Goal: Transaction & Acquisition: Purchase product/service

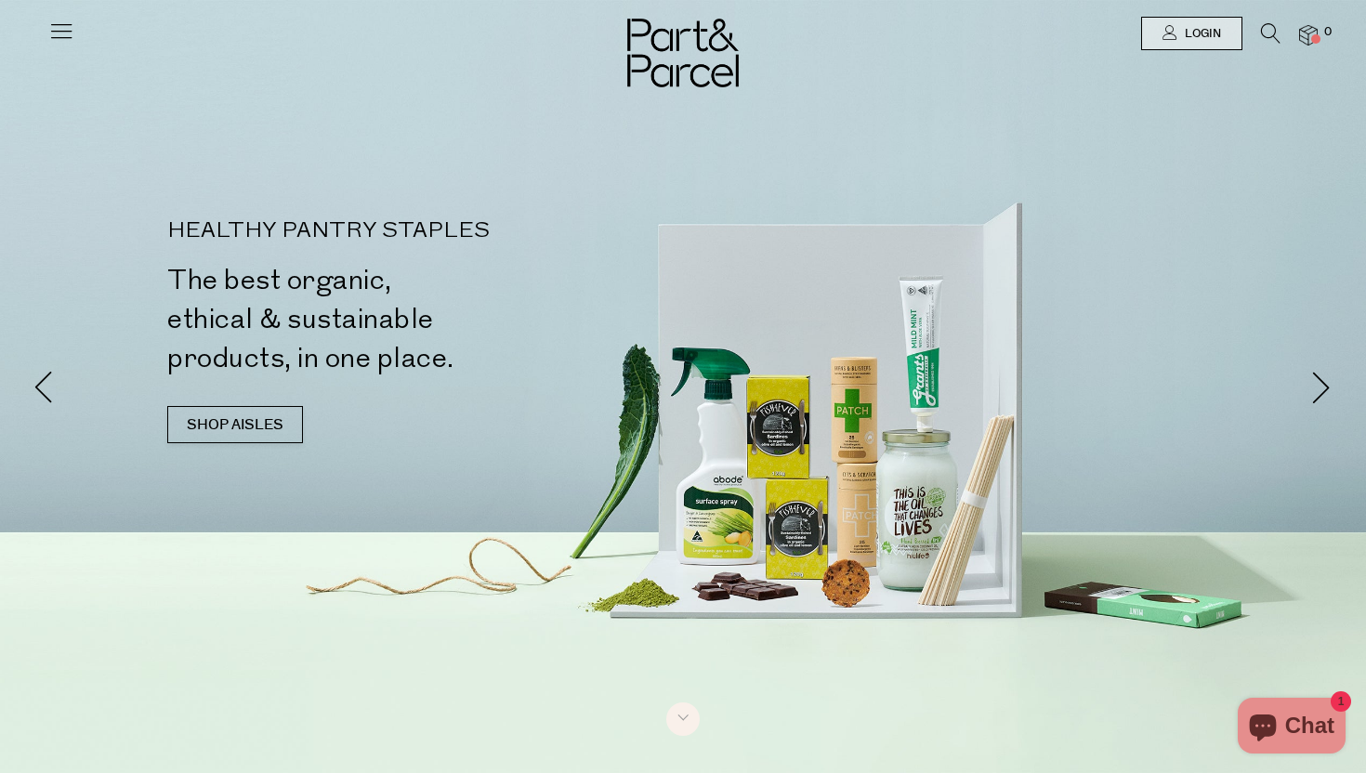
click at [70, 33] on icon at bounding box center [61, 31] width 26 height 26
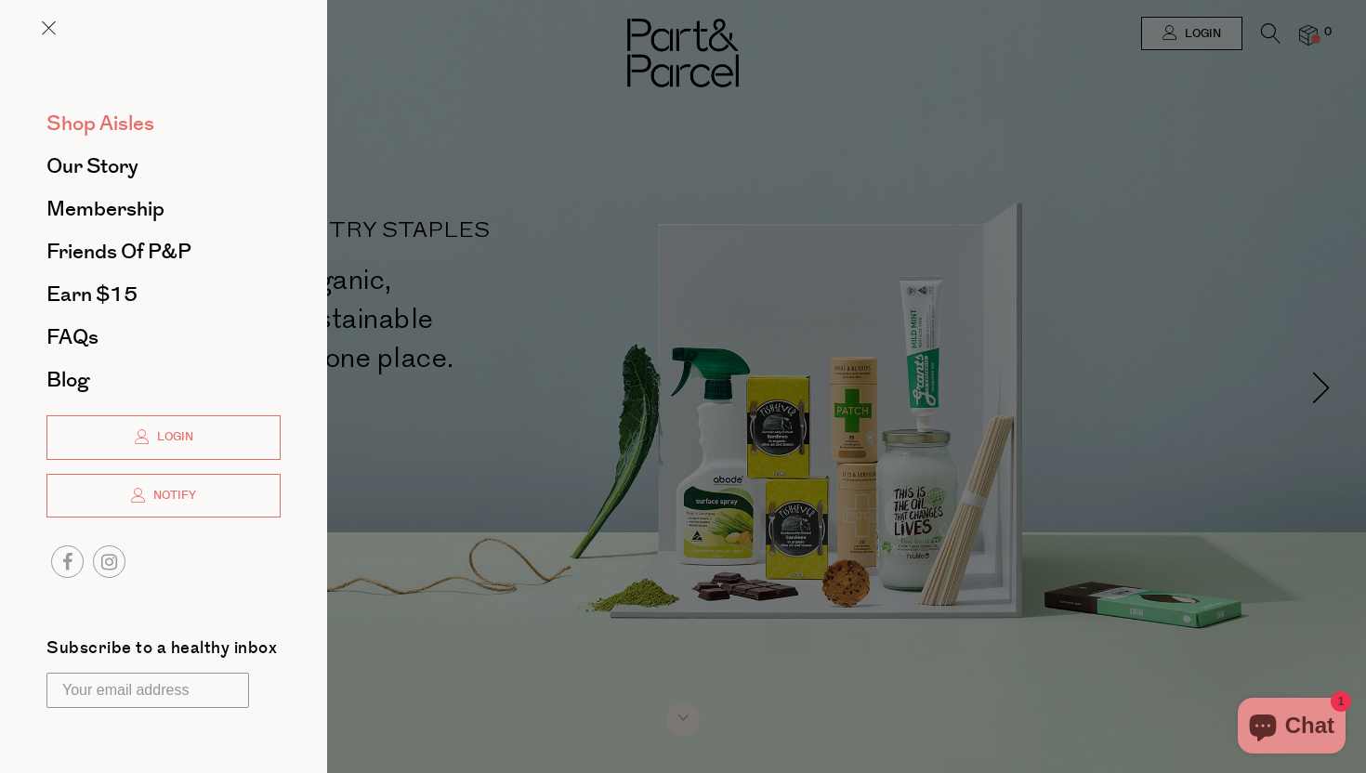
click at [112, 133] on span "Shop Aisles" at bounding box center [100, 124] width 108 height 30
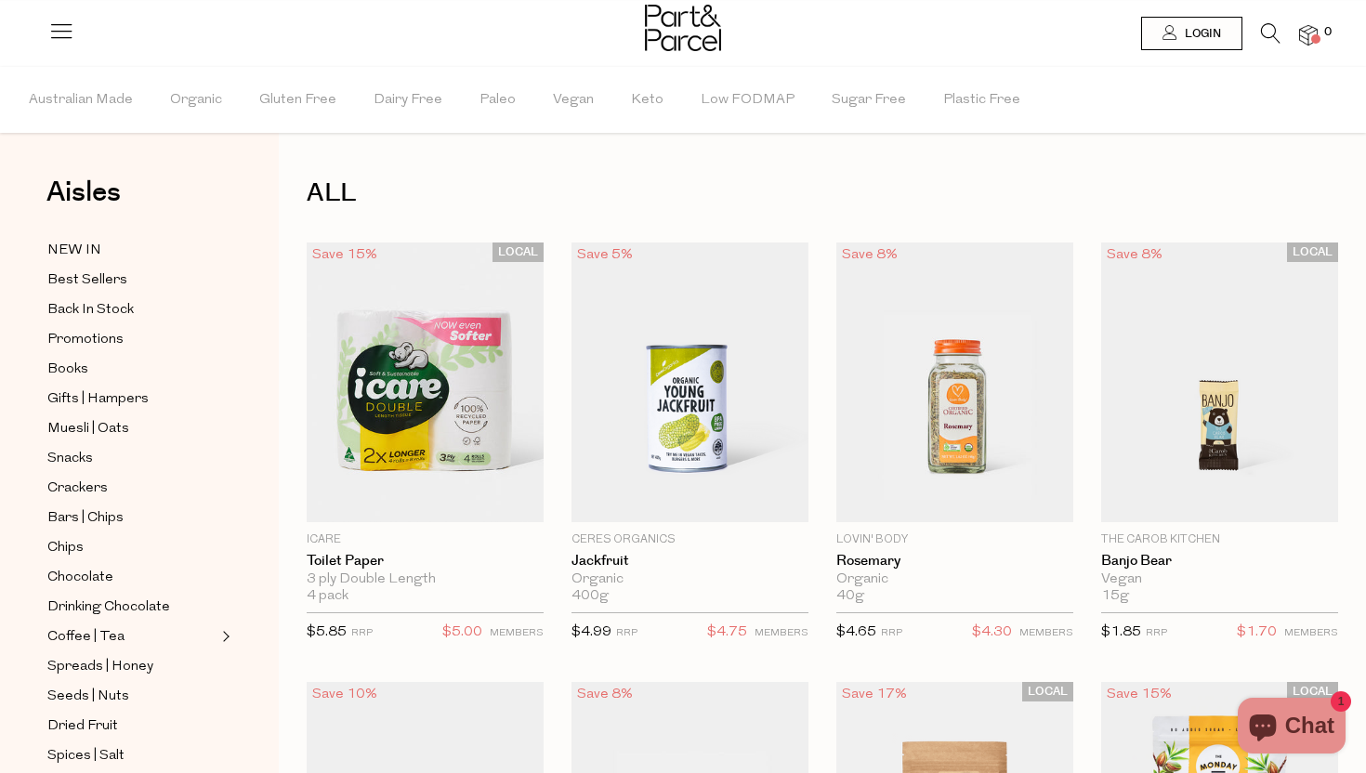
click at [1264, 35] on icon at bounding box center [1271, 33] width 20 height 20
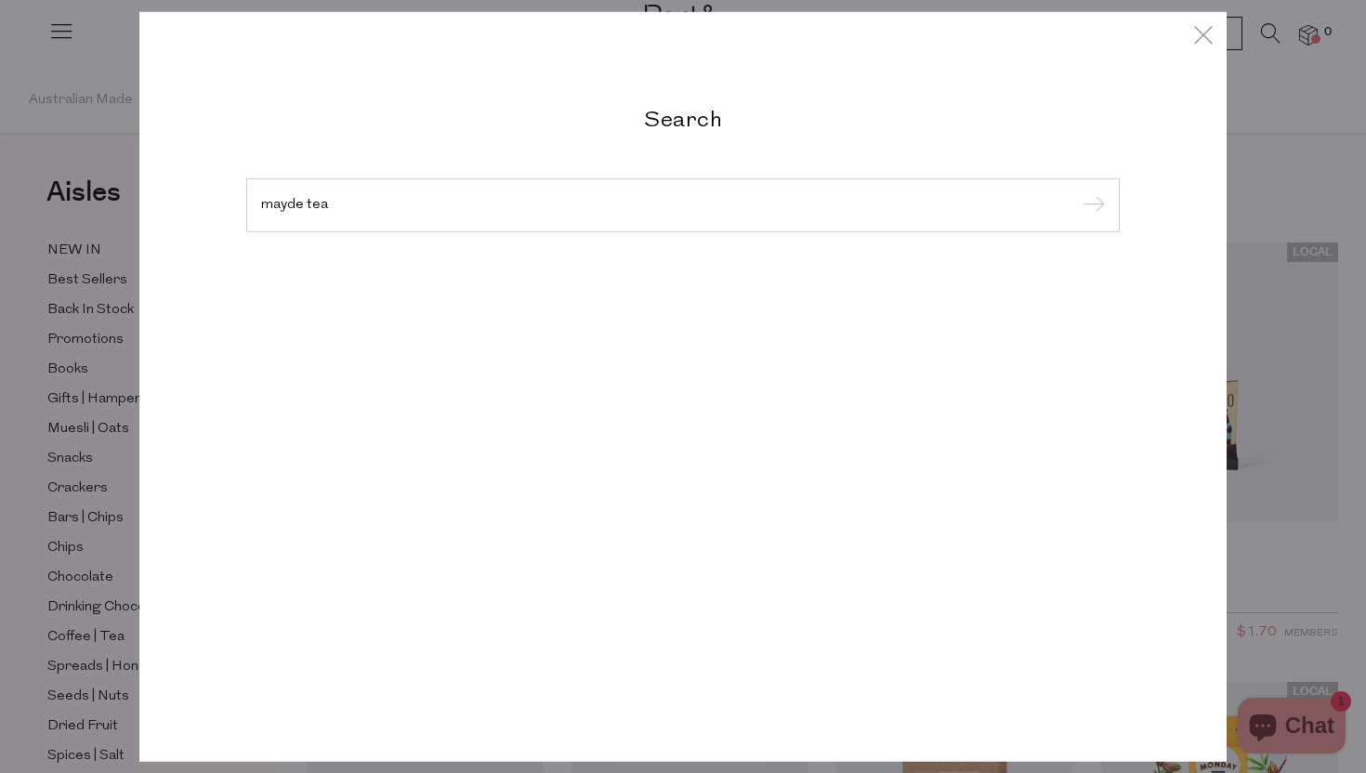
type input "mayde tea"
click at [1077, 192] on input "submit" at bounding box center [1091, 206] width 28 height 28
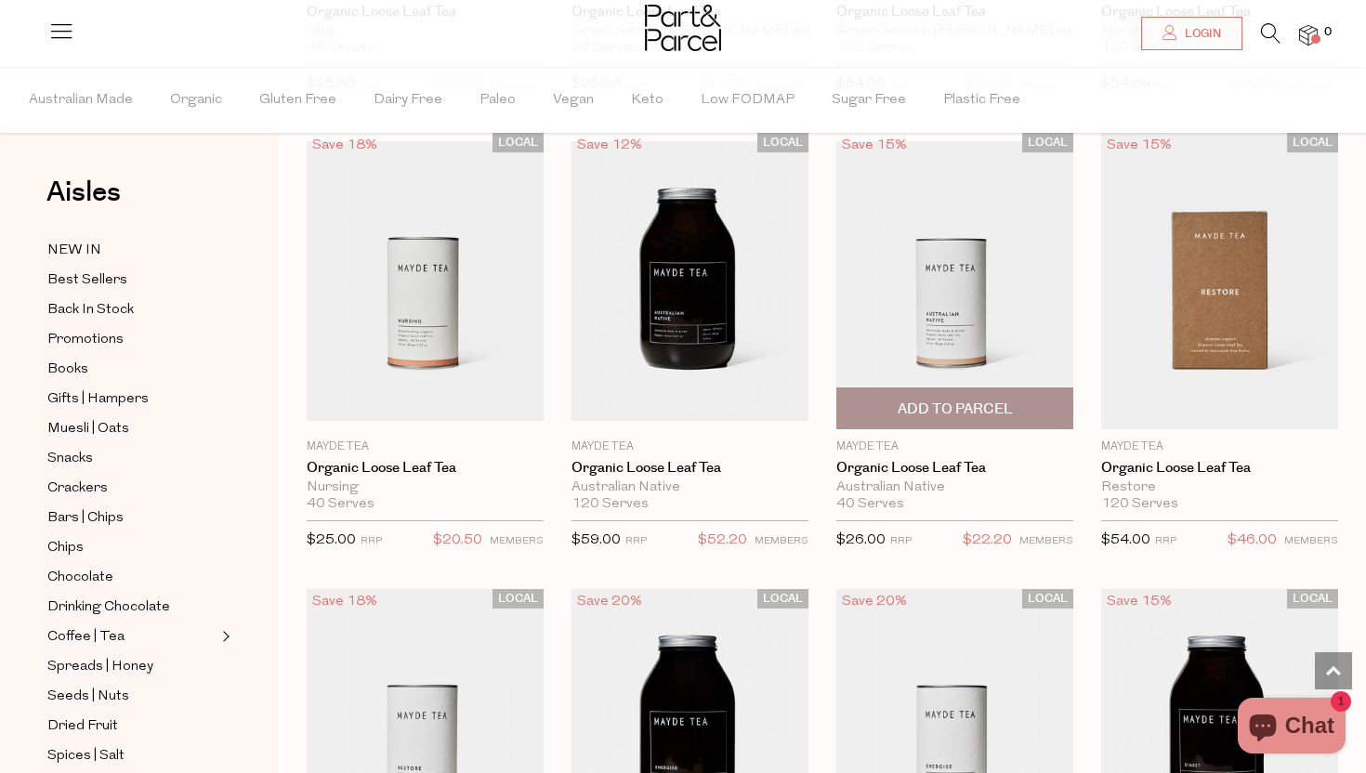
scroll to position [1870, 0]
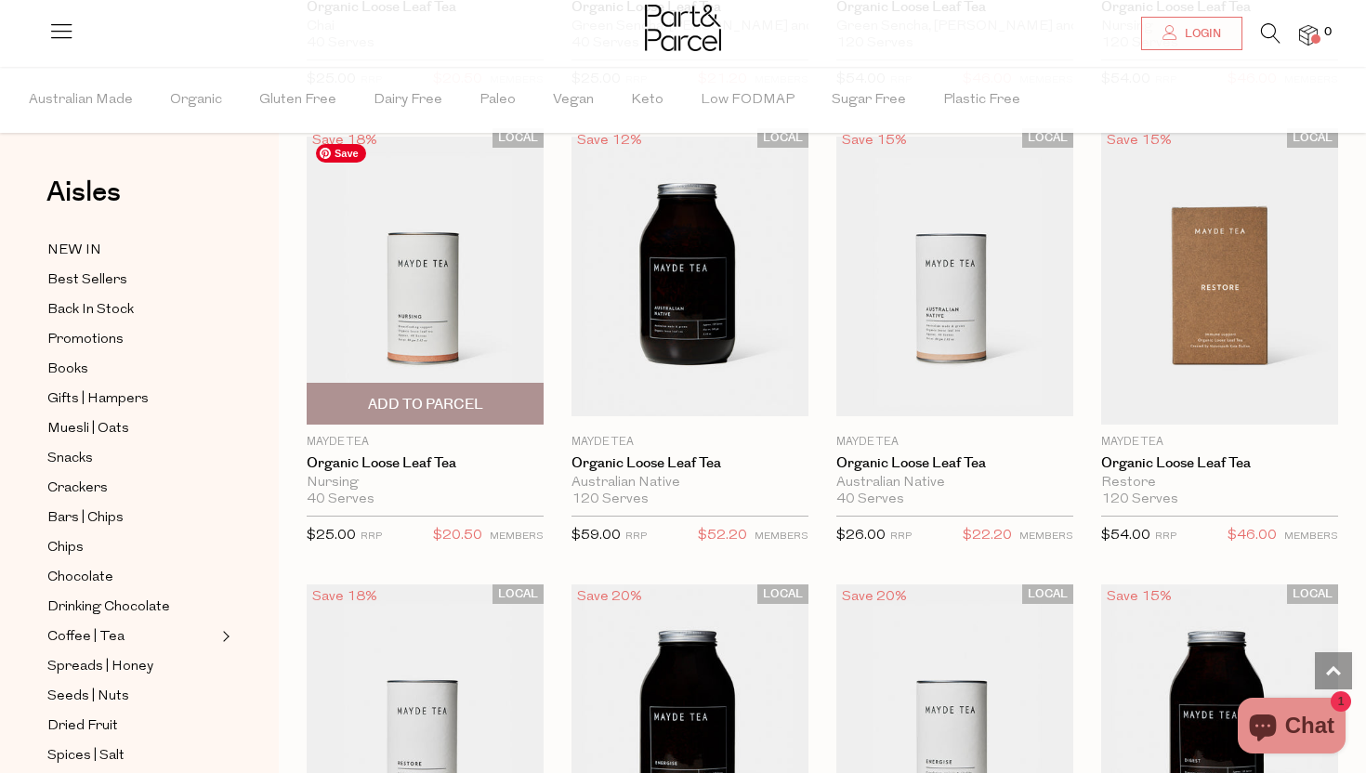
click at [502, 249] on img at bounding box center [425, 277] width 237 height 280
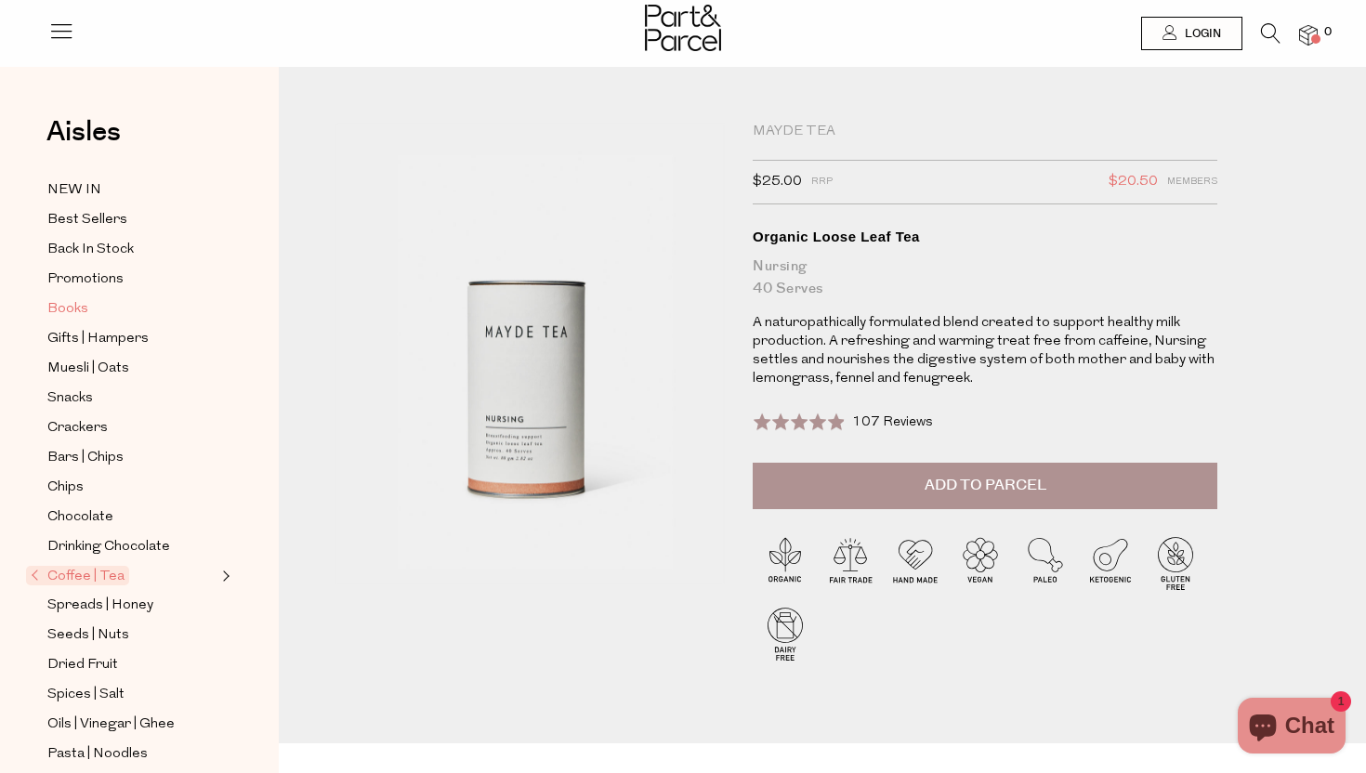
click at [71, 309] on span "Books" at bounding box center [67, 309] width 41 height 22
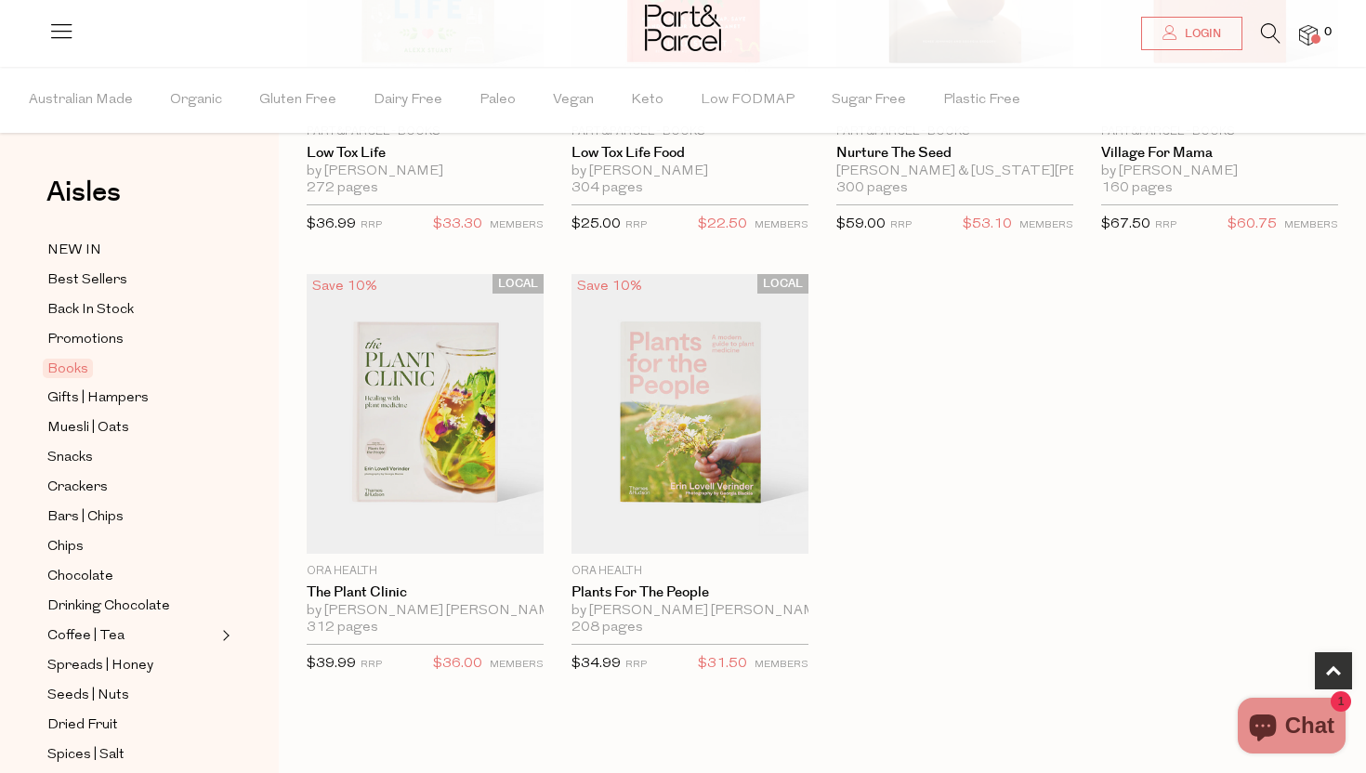
scroll to position [849, 0]
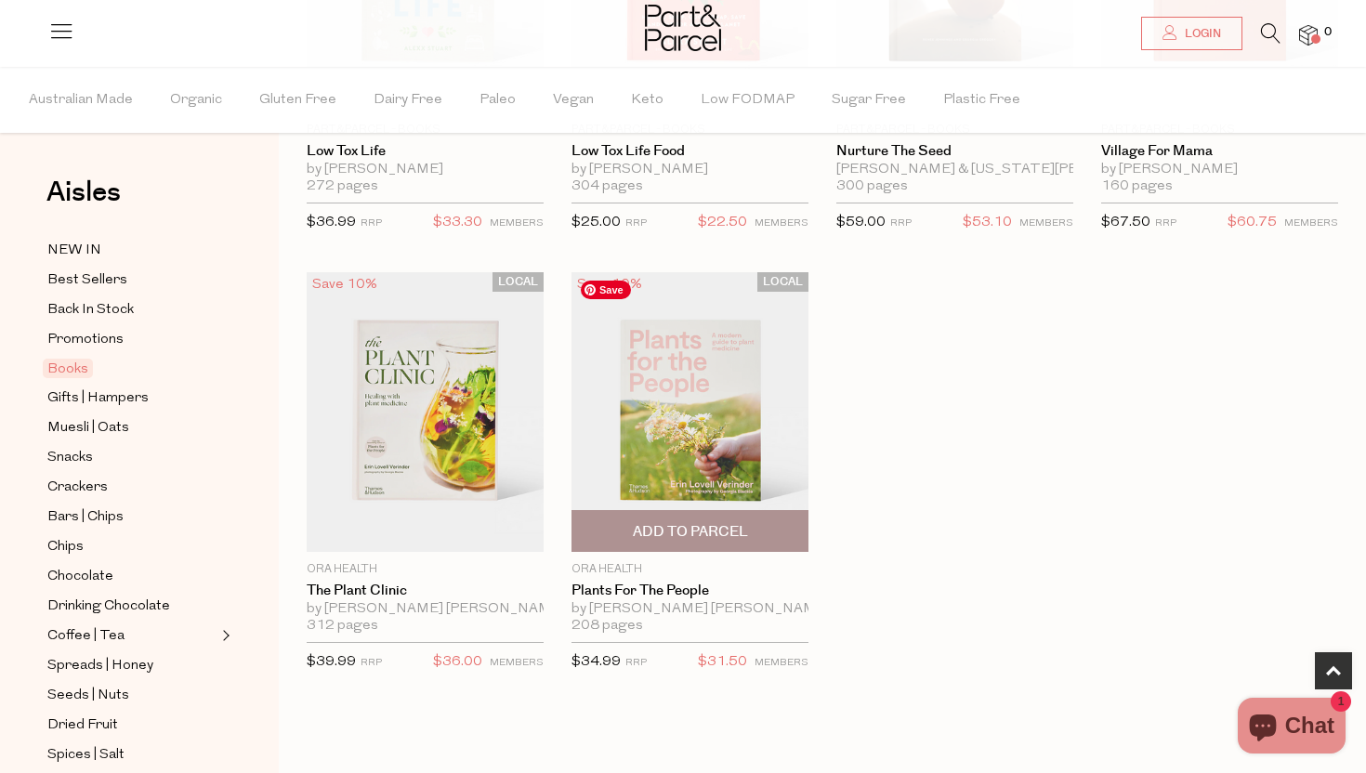
click at [757, 414] on img at bounding box center [690, 412] width 237 height 280
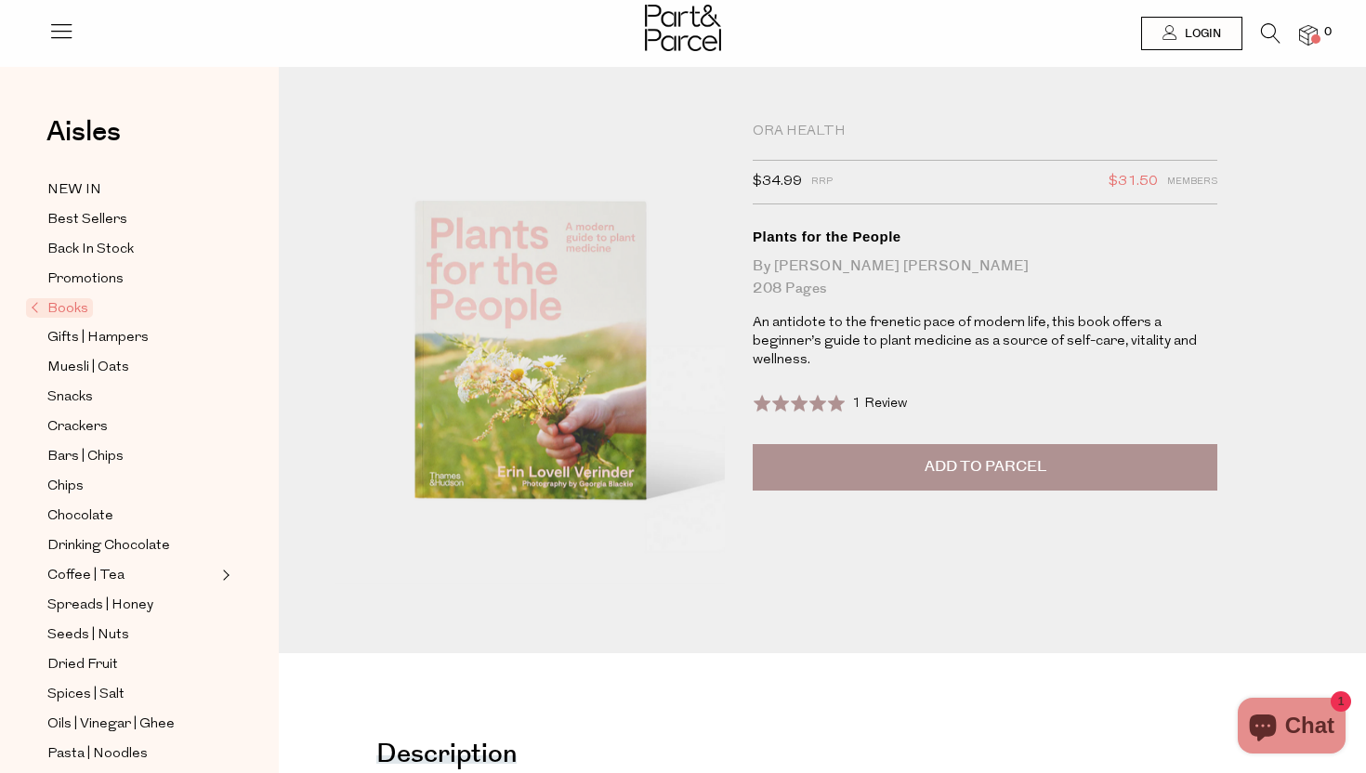
scroll to position [439, 0]
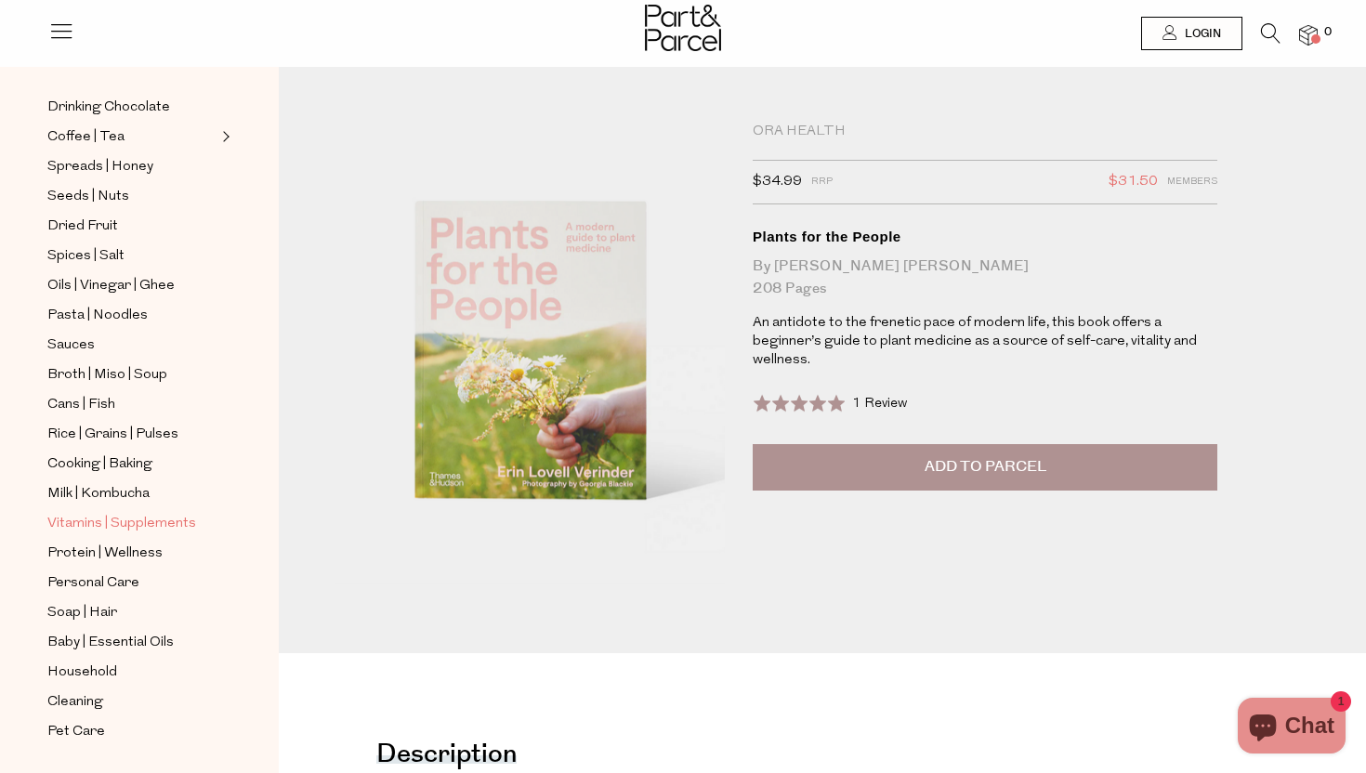
click at [151, 519] on span "Vitamins | Supplements" at bounding box center [121, 524] width 149 height 22
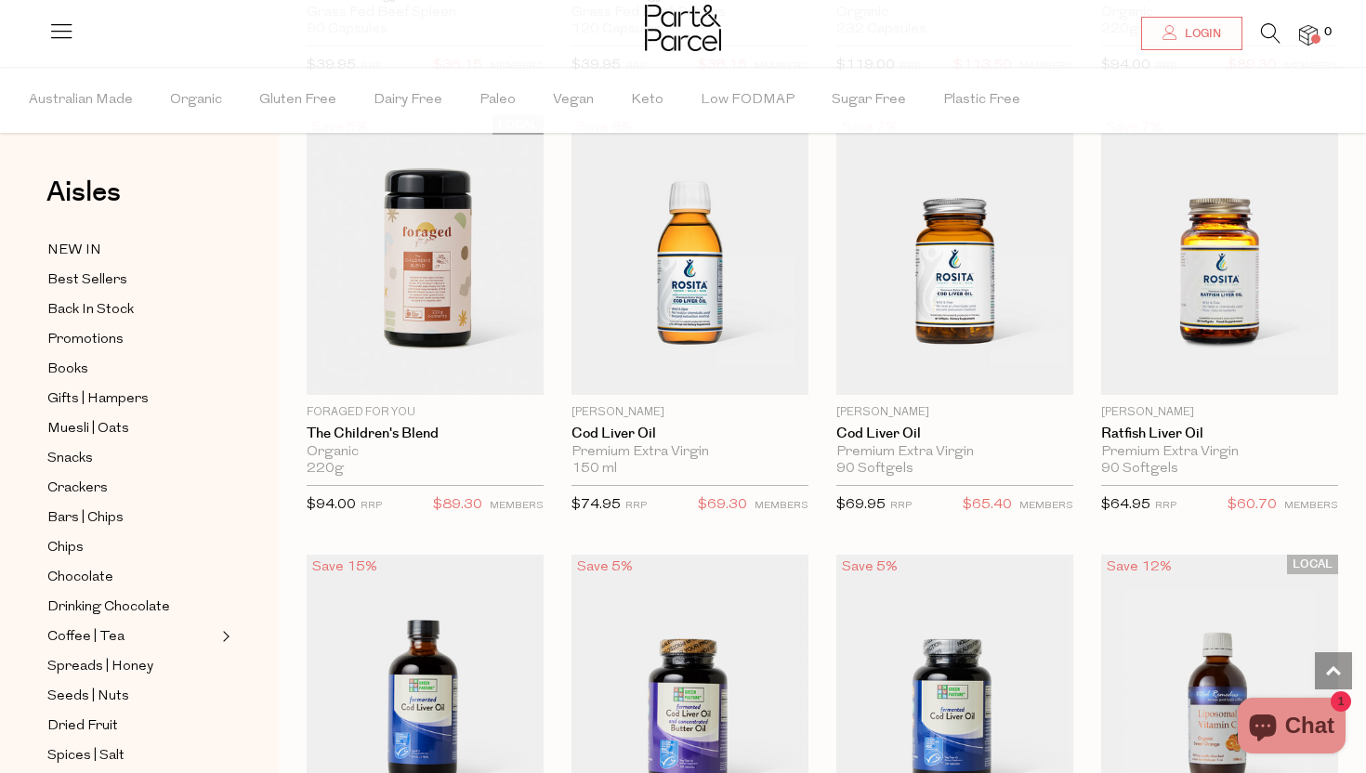
scroll to position [4595, 0]
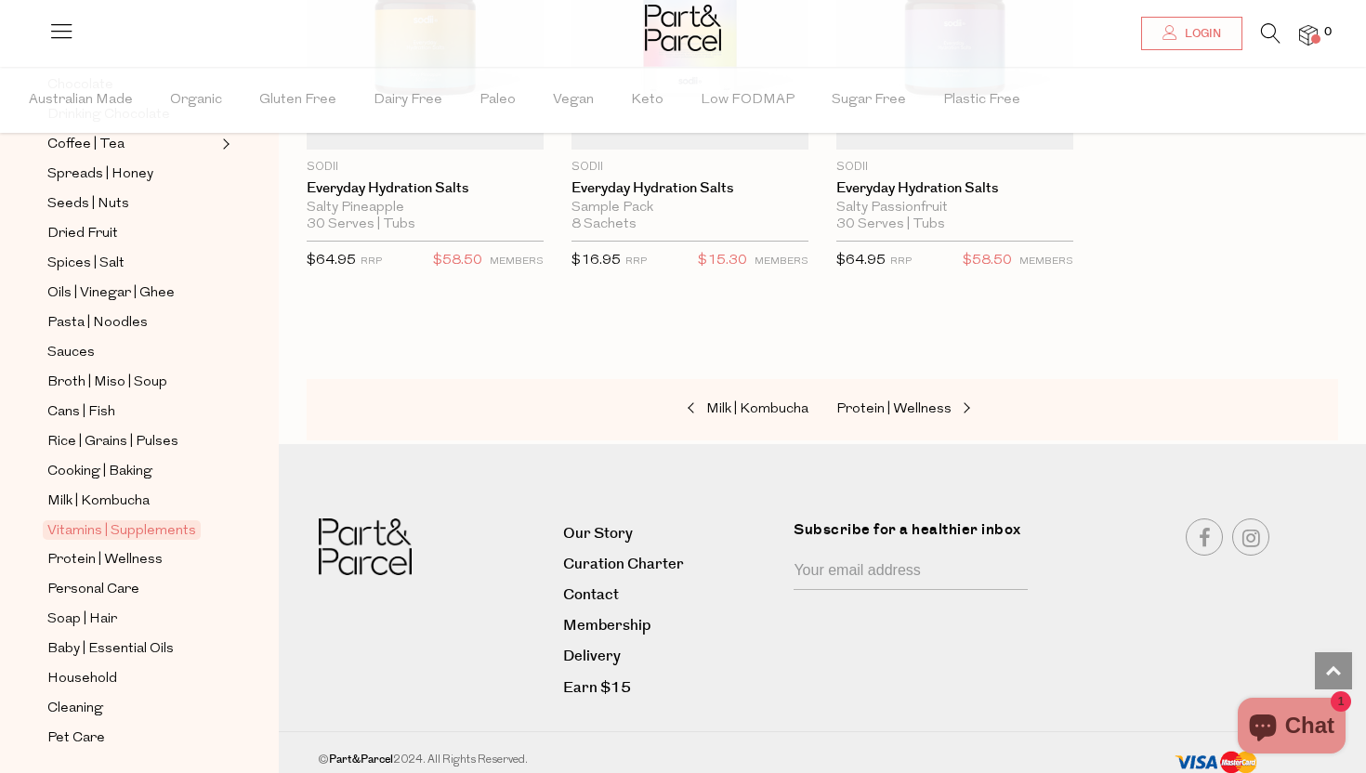
scroll to position [550, 0]
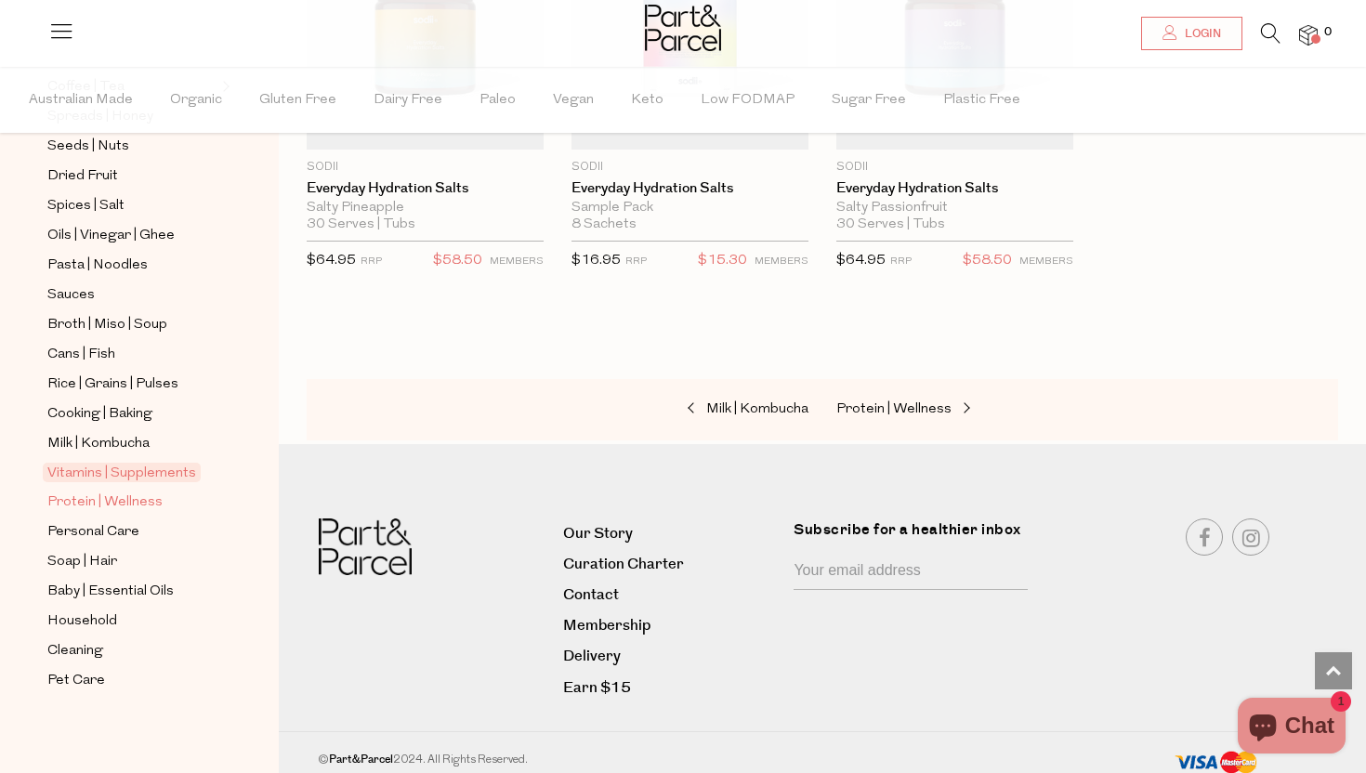
click at [140, 502] on span "Protein | Wellness" at bounding box center [104, 503] width 115 height 22
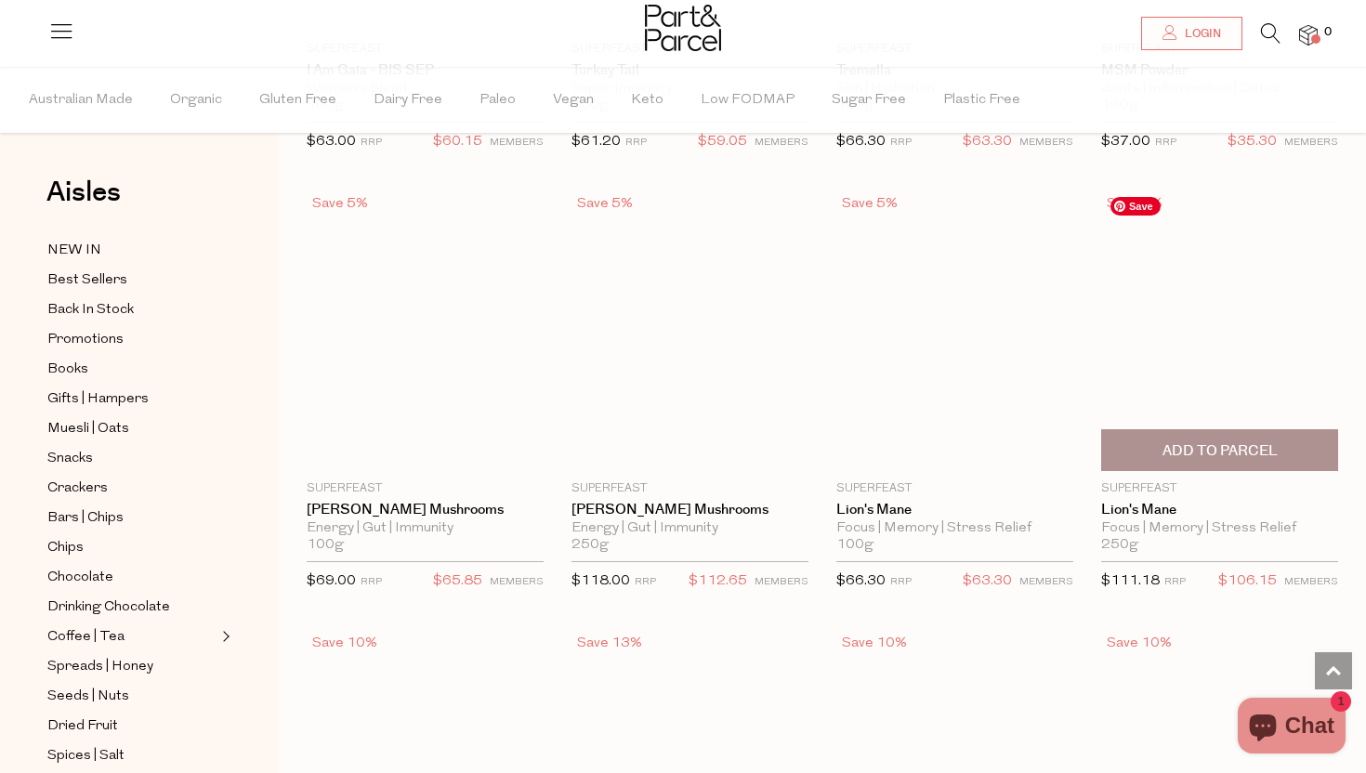
scroll to position [3905, 0]
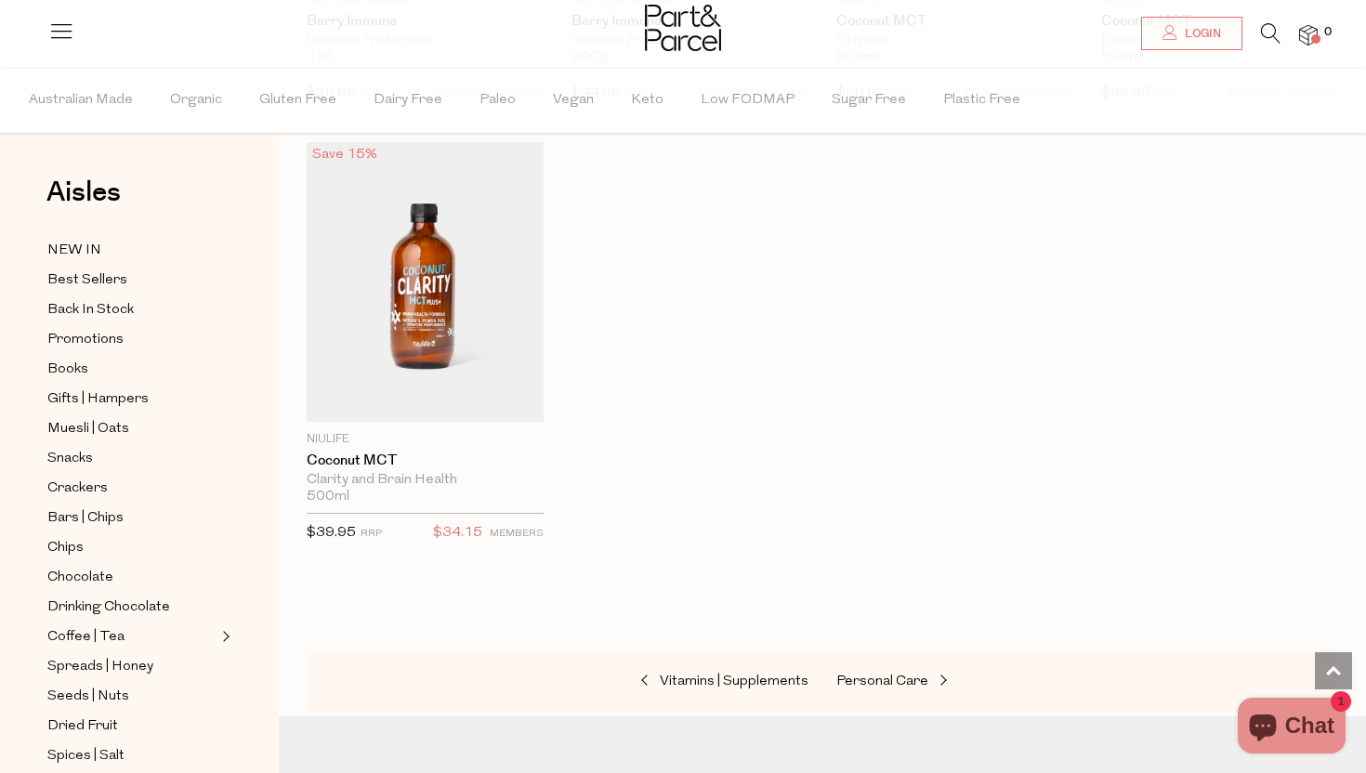
scroll to position [9067, 0]
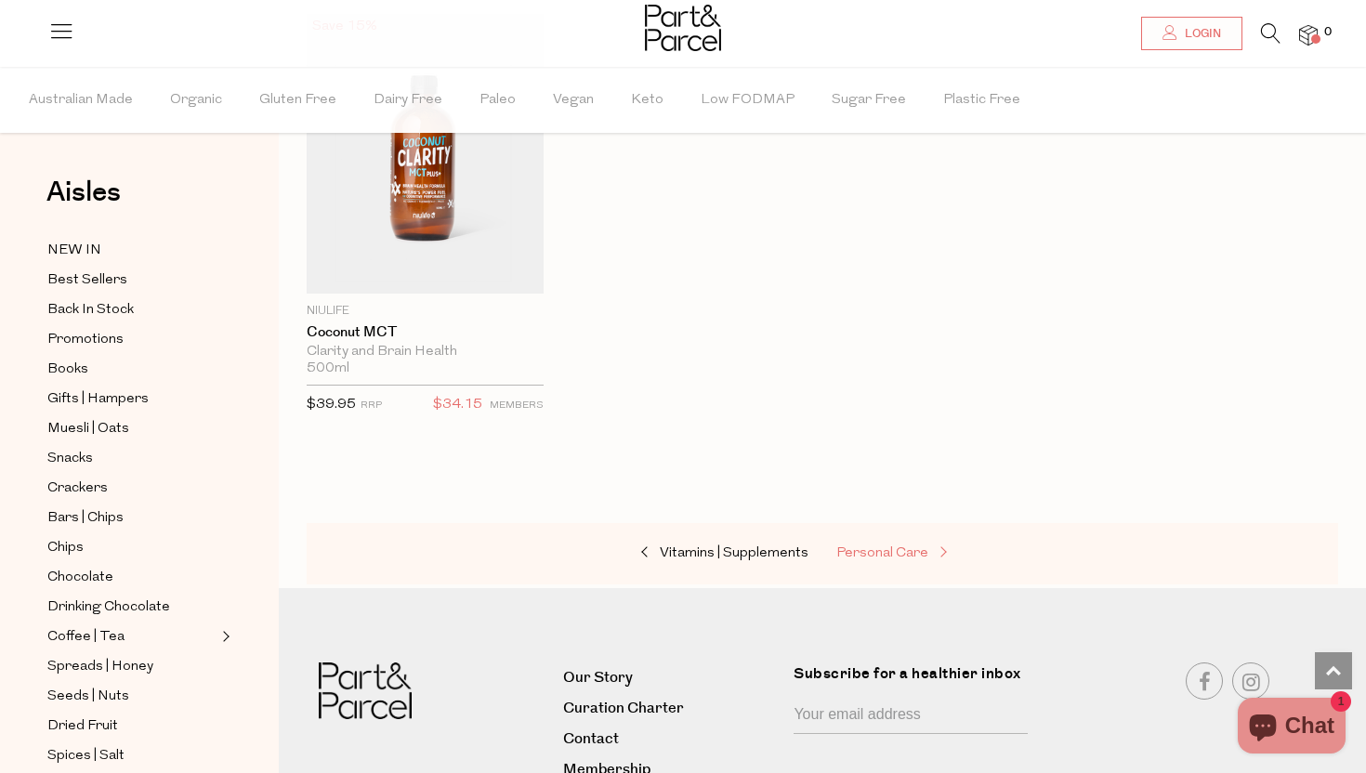
click at [861, 546] on span "Personal Care" at bounding box center [882, 553] width 92 height 14
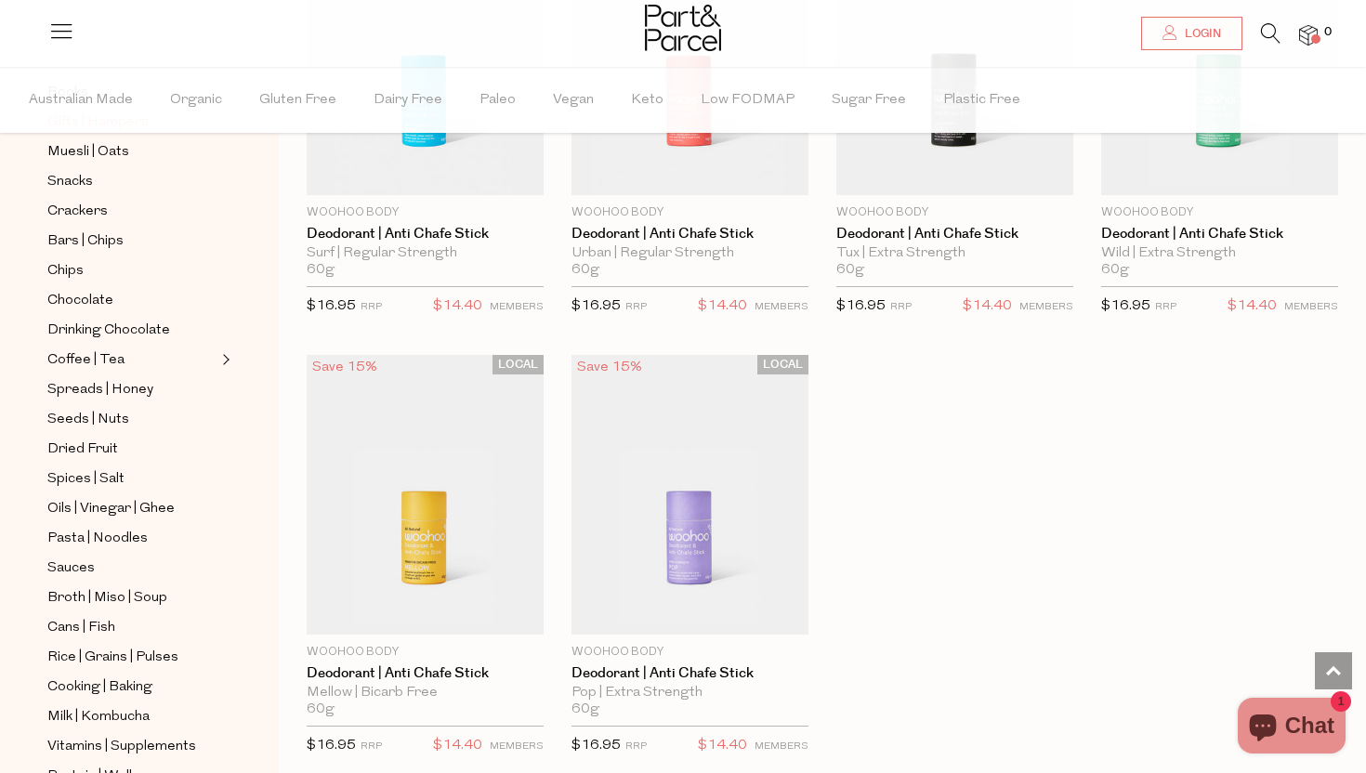
scroll to position [550, 0]
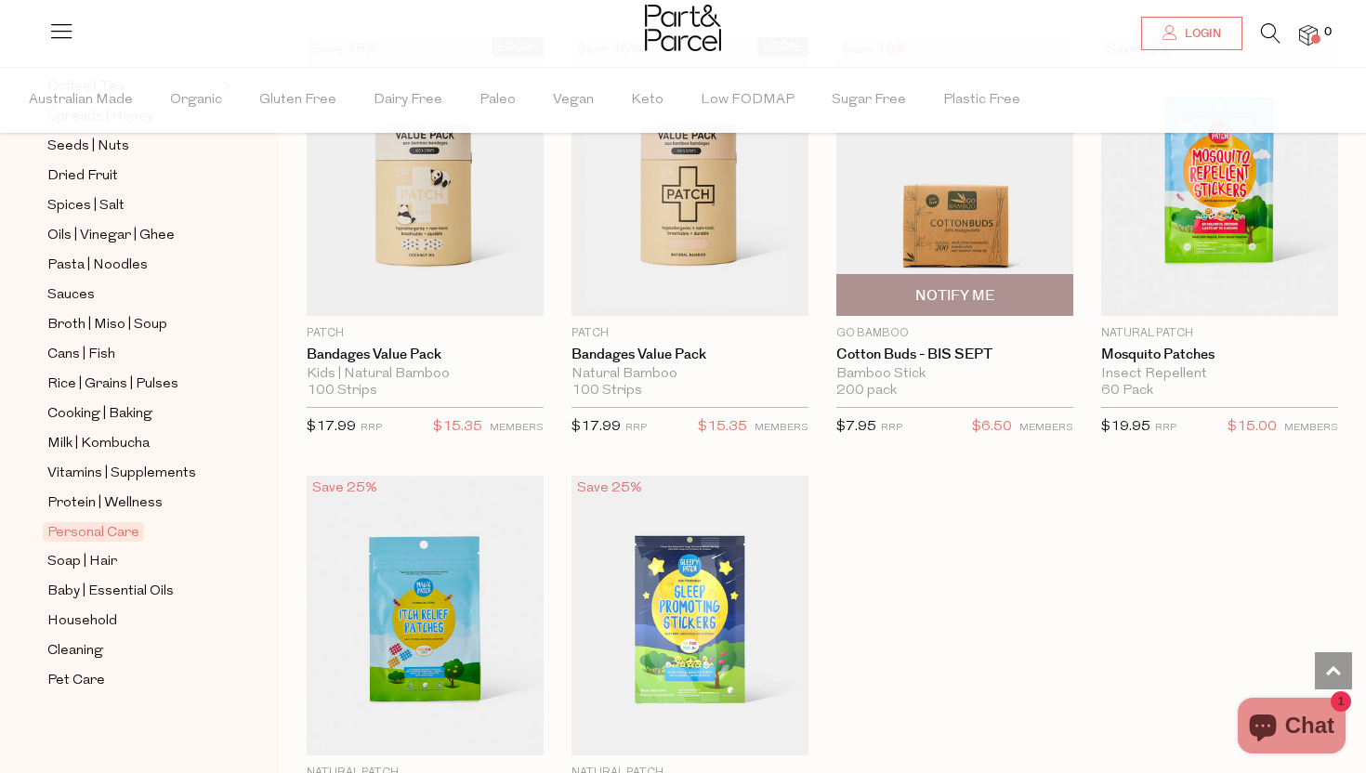
scroll to position [8841, 0]
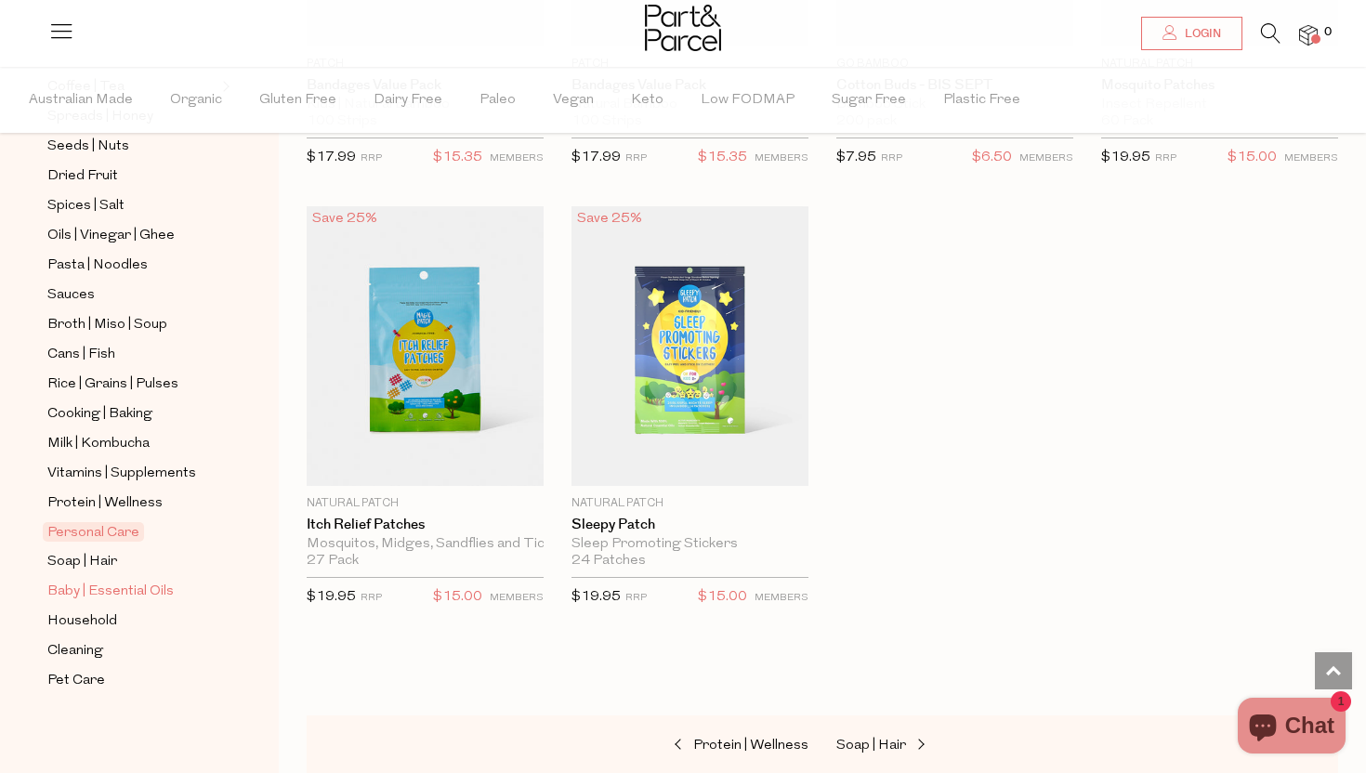
click at [146, 583] on span "Baby | Essential Oils" at bounding box center [110, 592] width 126 height 22
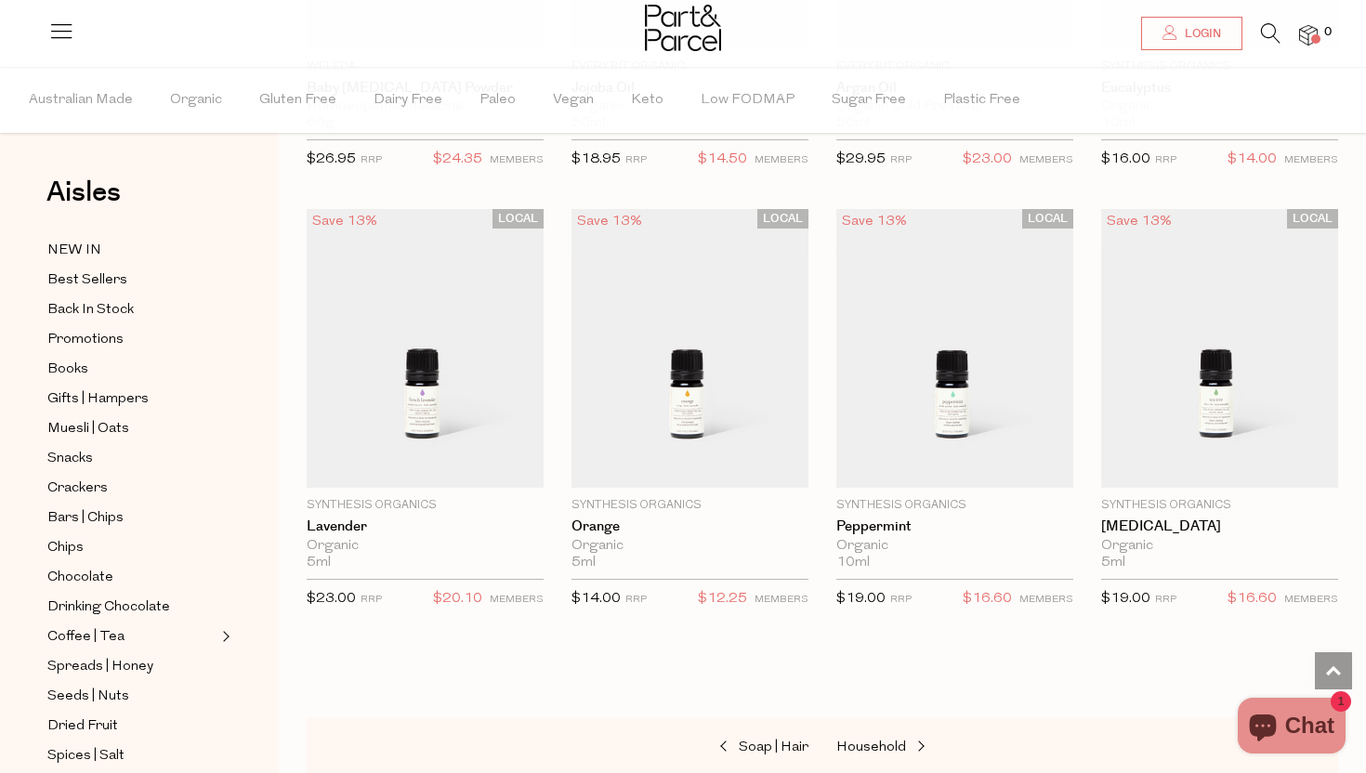
scroll to position [1700, 0]
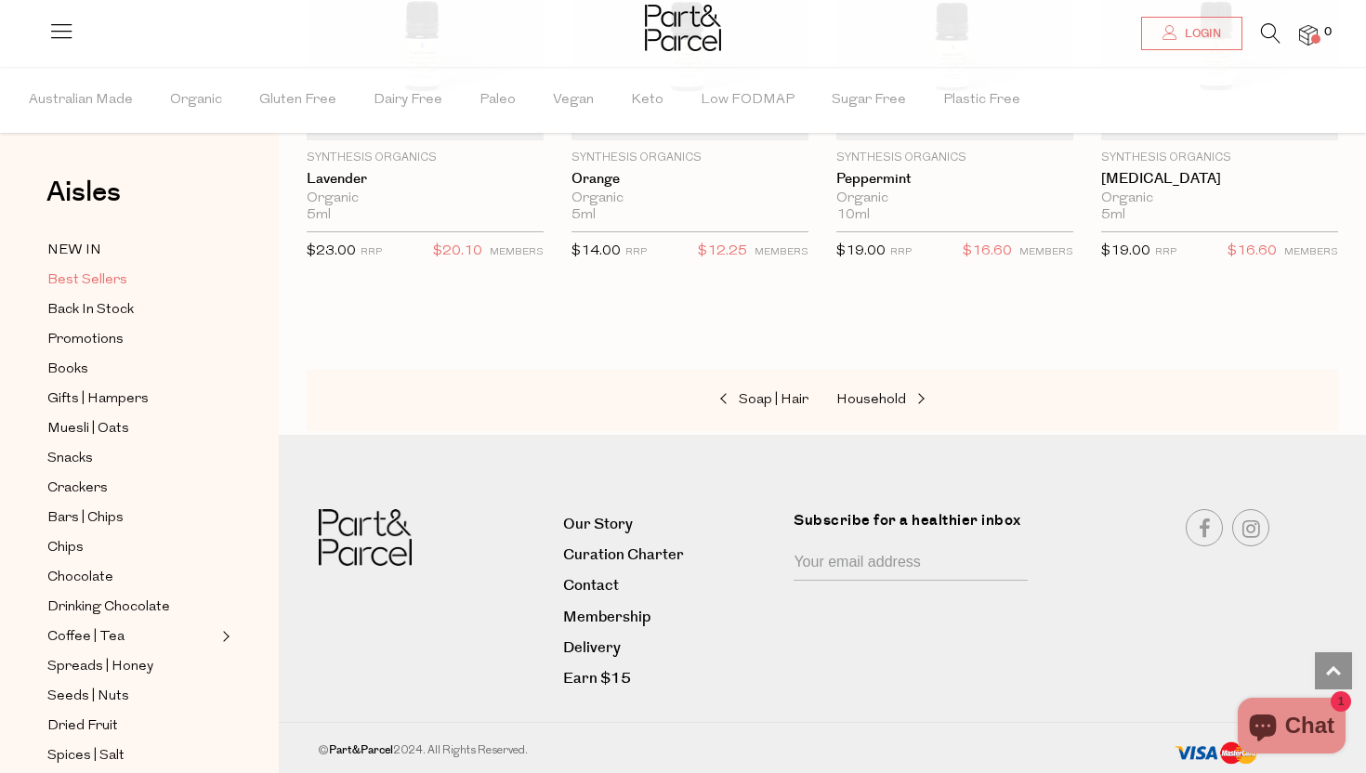
click at [89, 275] on span "Best Sellers" at bounding box center [87, 280] width 80 height 22
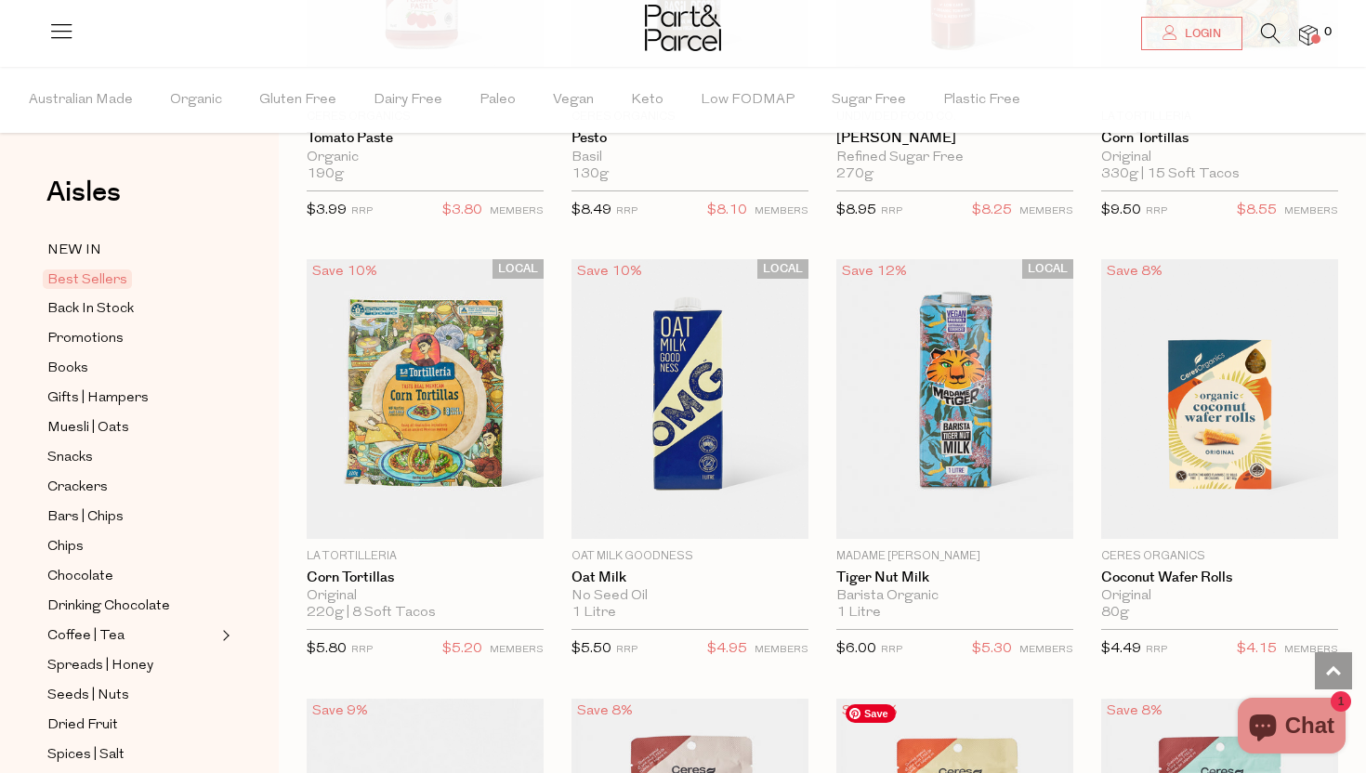
scroll to position [3082, 0]
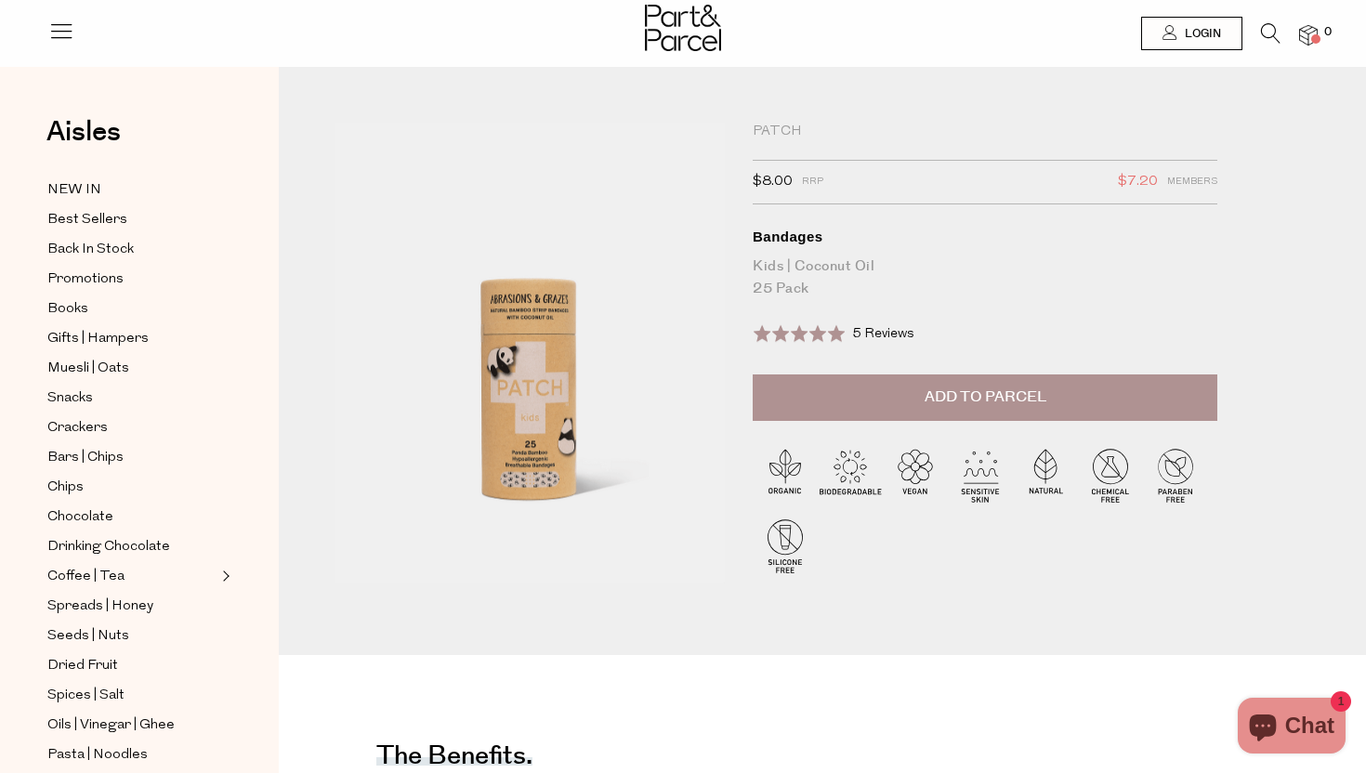
click at [1011, 401] on span "Add to Parcel" at bounding box center [986, 397] width 122 height 21
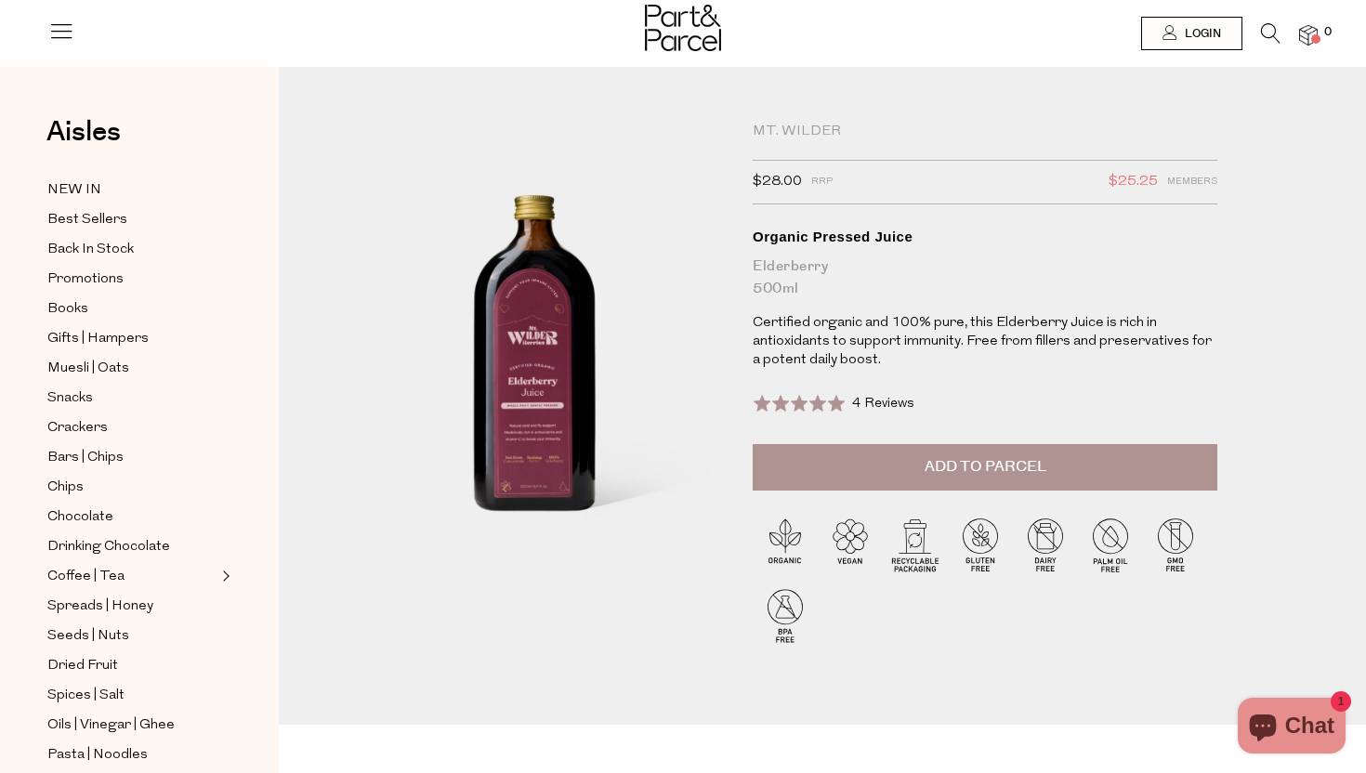
click at [955, 479] on button "Add to Parcel" at bounding box center [985, 467] width 465 height 46
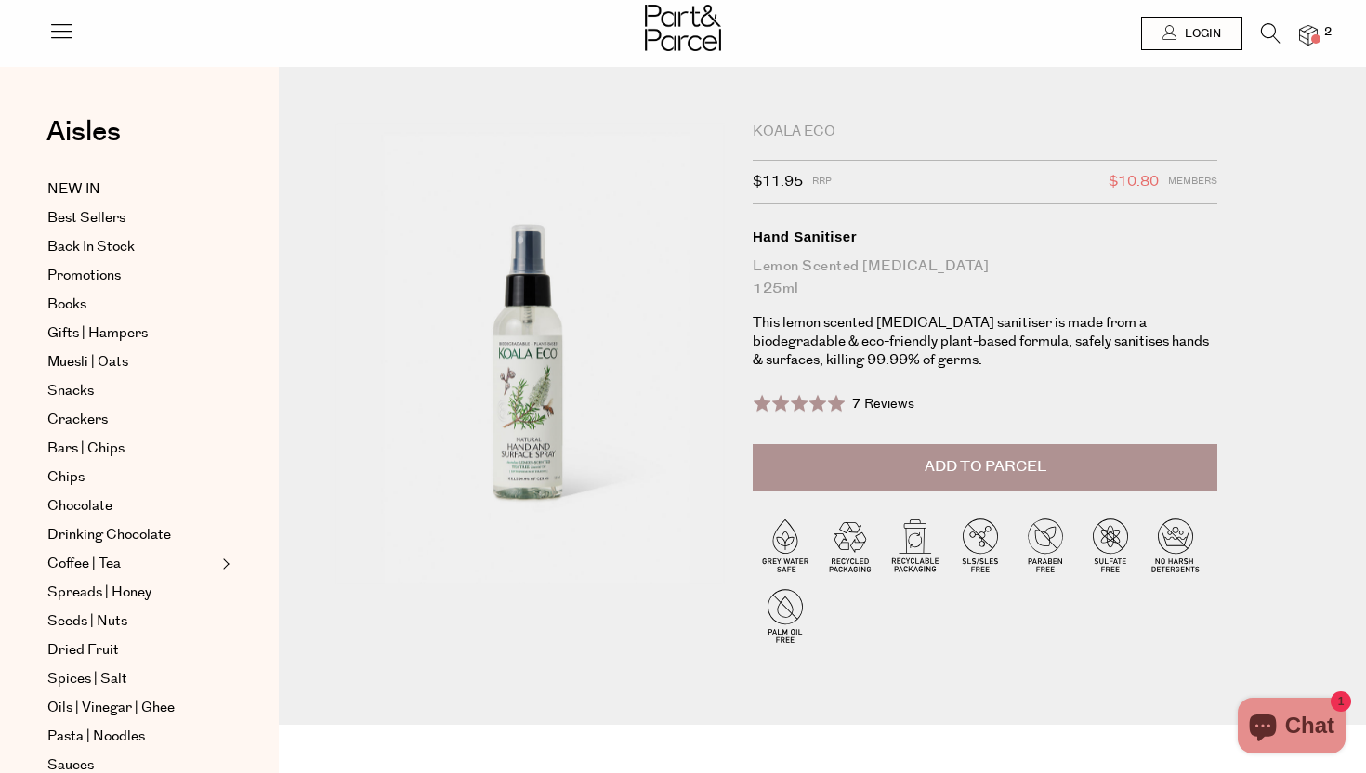
click at [966, 478] on button "Add to Parcel" at bounding box center [985, 467] width 465 height 46
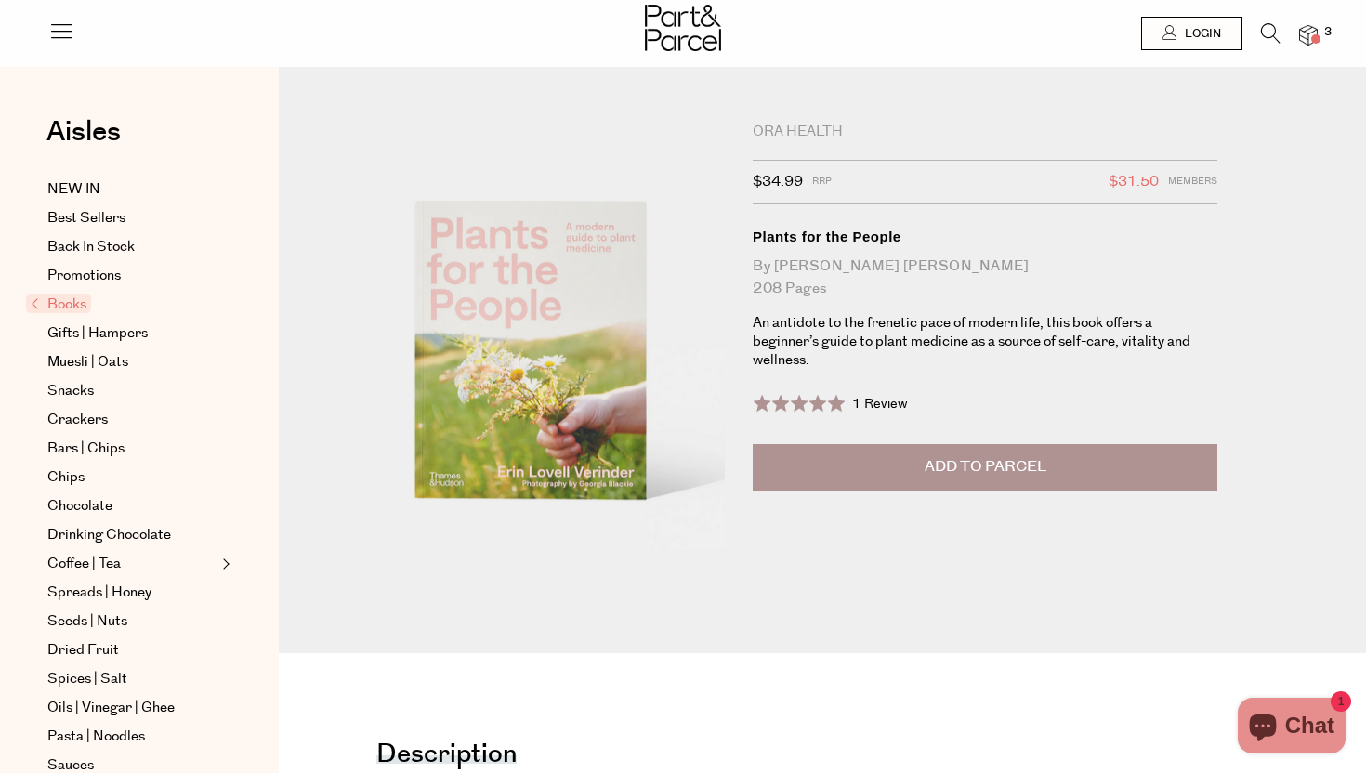
click at [1069, 466] on button "Add to Parcel" at bounding box center [985, 467] width 465 height 46
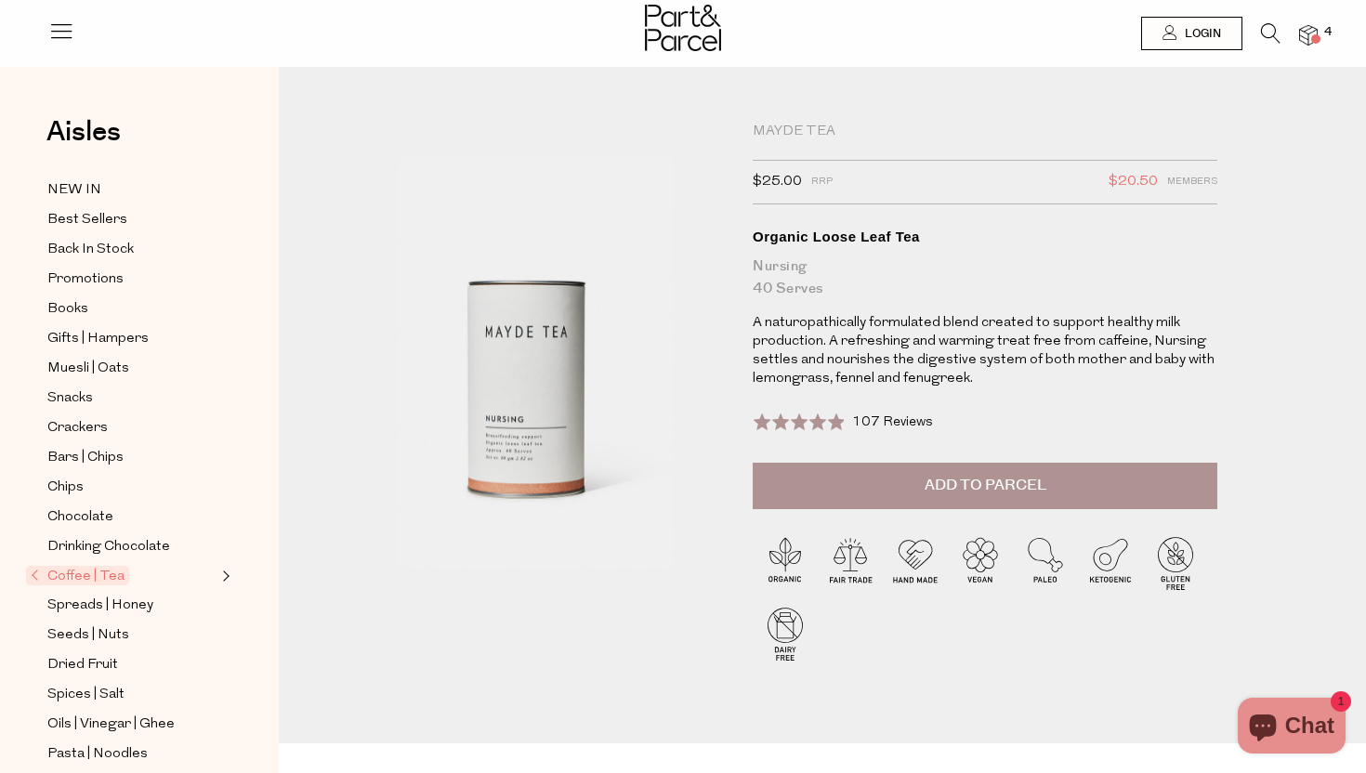
click at [985, 481] on span "Add to Parcel" at bounding box center [986, 485] width 122 height 21
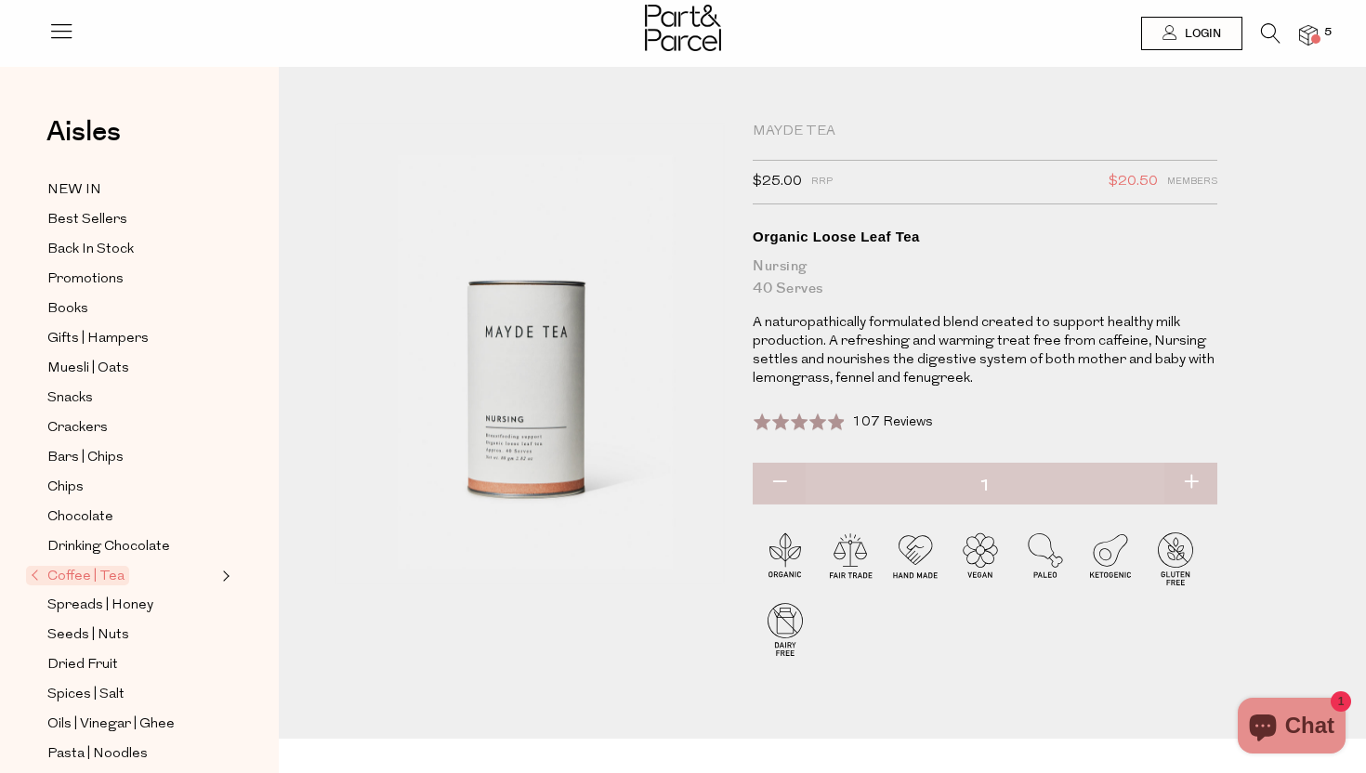
click at [1307, 43] on img at bounding box center [1308, 35] width 19 height 21
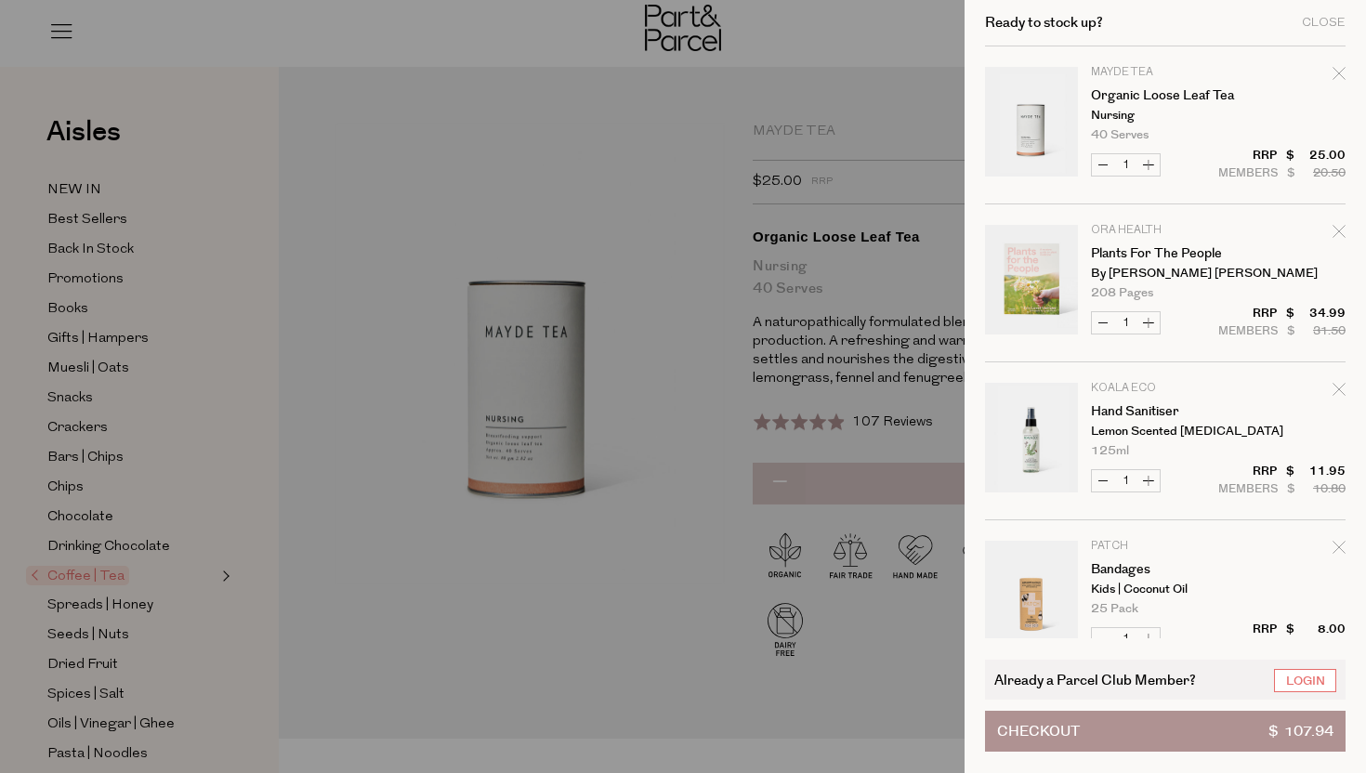
click at [1336, 75] on icon "Remove Organic Loose Leaf Tea" at bounding box center [1339, 73] width 13 height 13
type input "Add Membership"
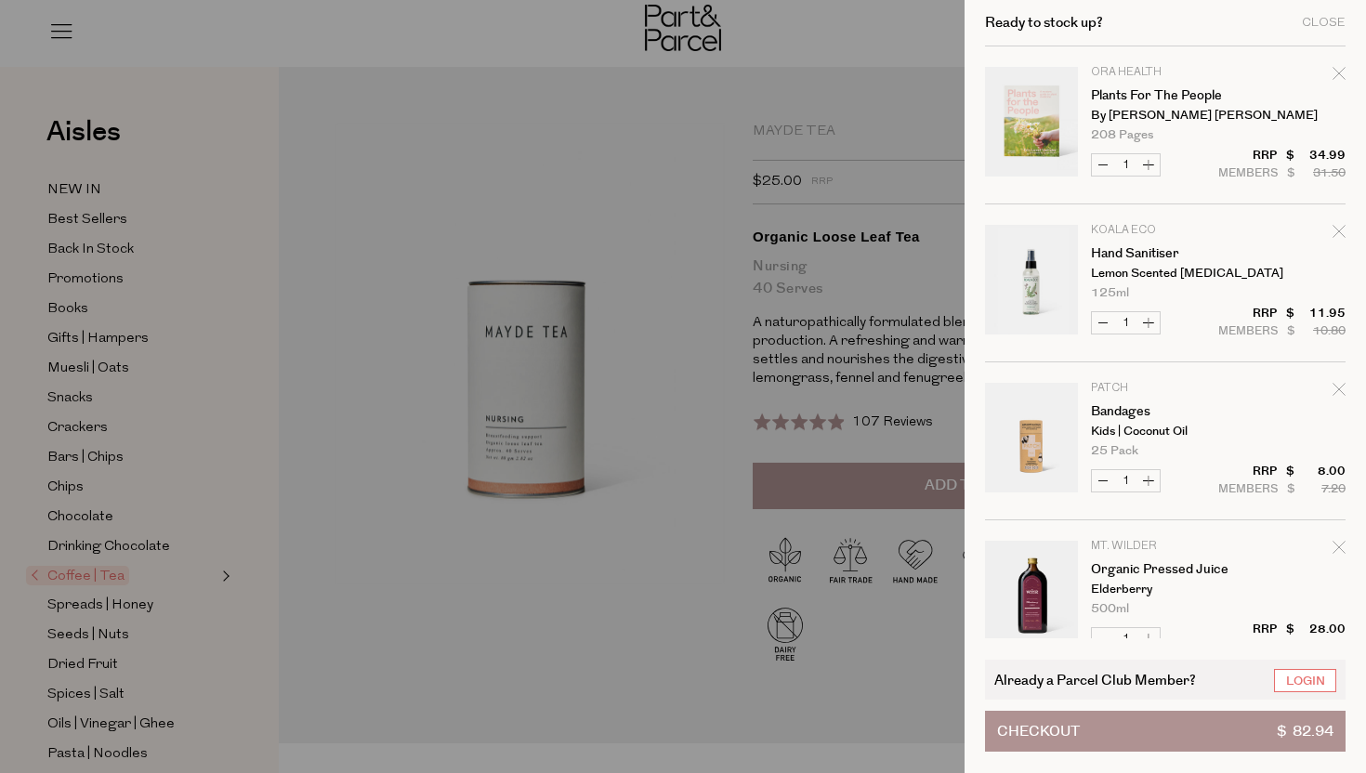
click at [1036, 584] on link "Your cart" at bounding box center [1031, 599] width 93 height 116
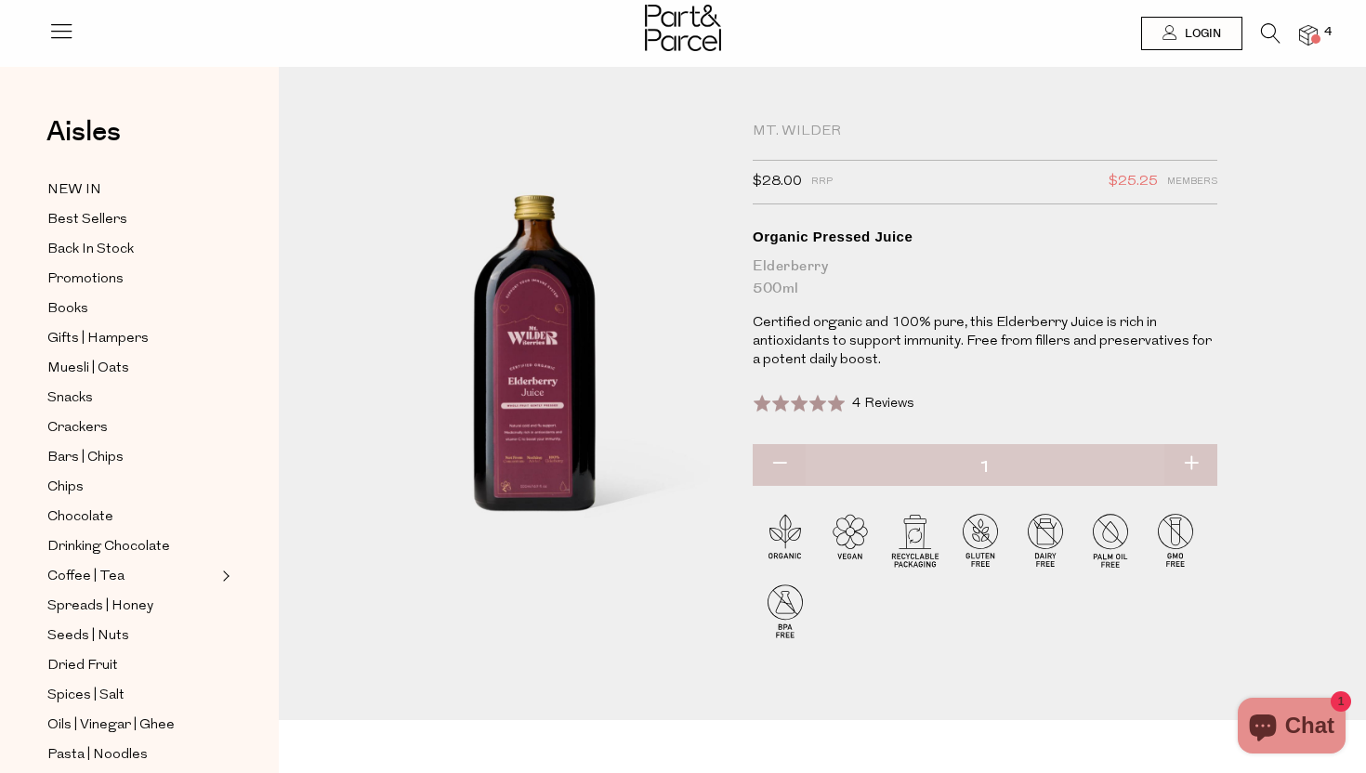
click at [1317, 33] on img at bounding box center [1308, 35] width 19 height 21
